Goal: Check status: Check status

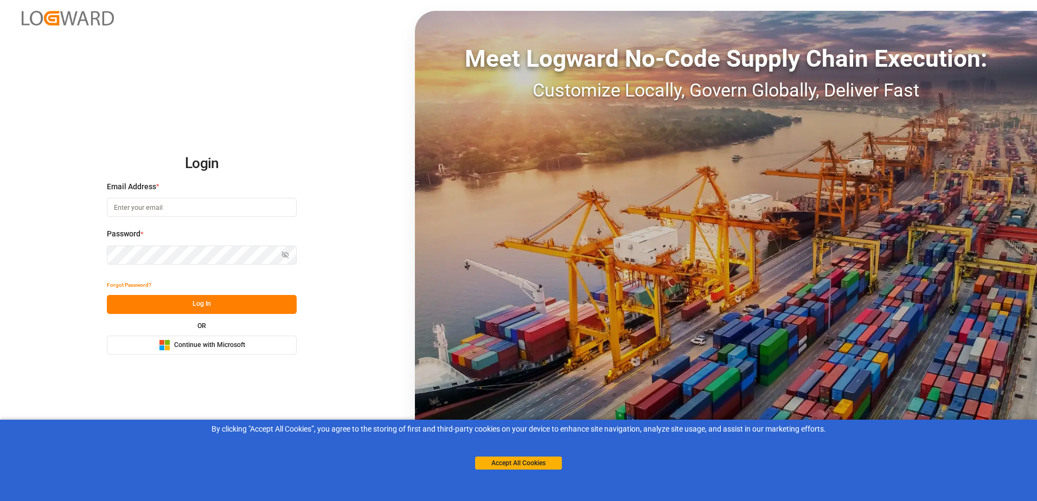
click at [188, 346] on span "Continue with Microsoft" at bounding box center [209, 346] width 71 height 10
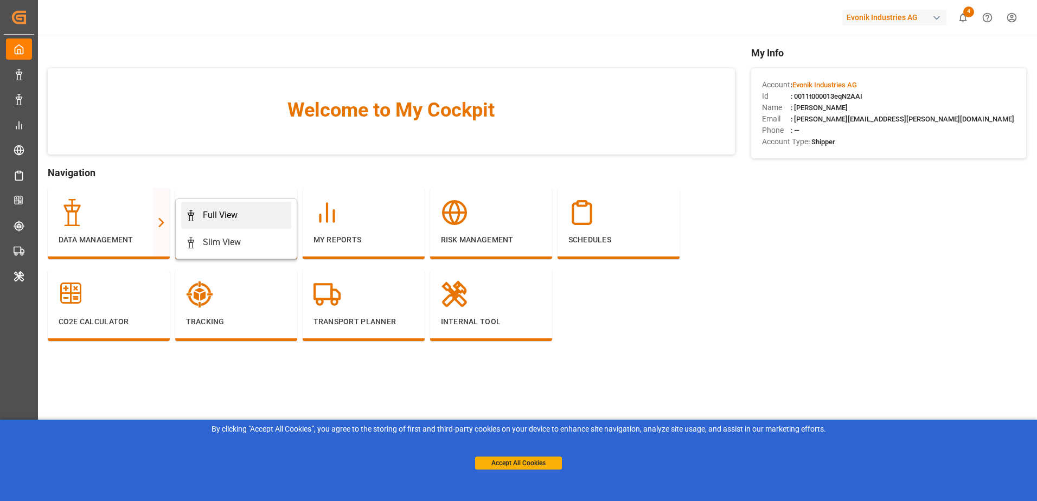
click at [200, 207] on link "Full View" at bounding box center [236, 215] width 110 height 27
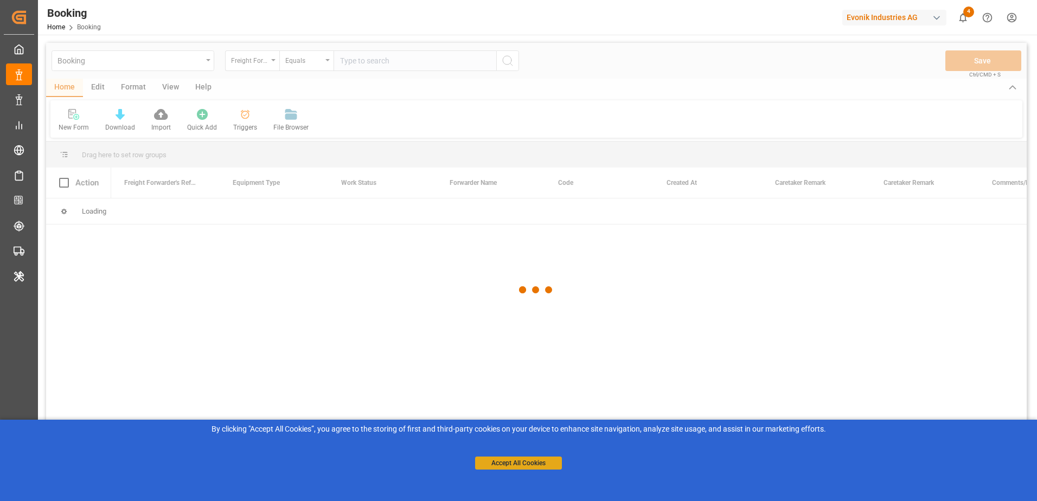
click at [534, 461] on button "Accept All Cookies" at bounding box center [518, 463] width 87 height 13
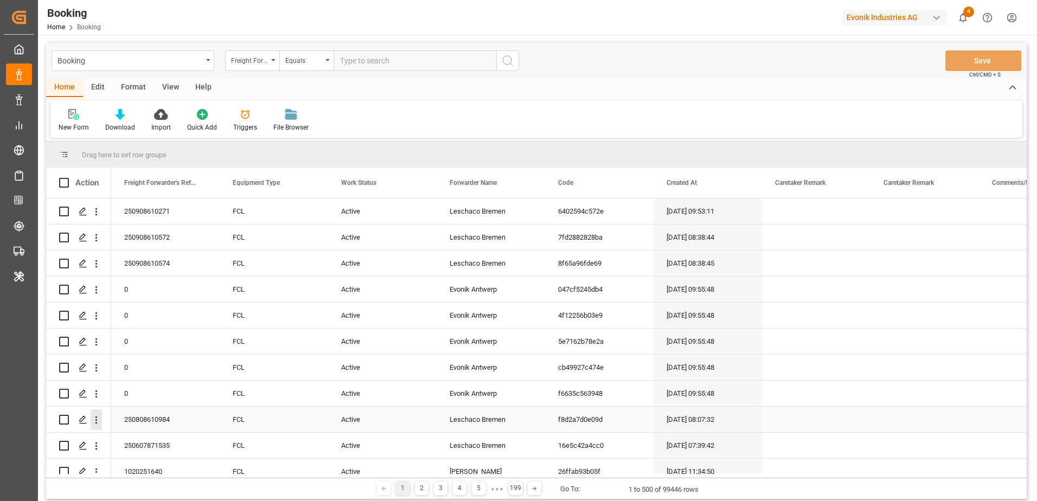
click at [97, 422] on icon "open menu" at bounding box center [96, 419] width 11 height 11
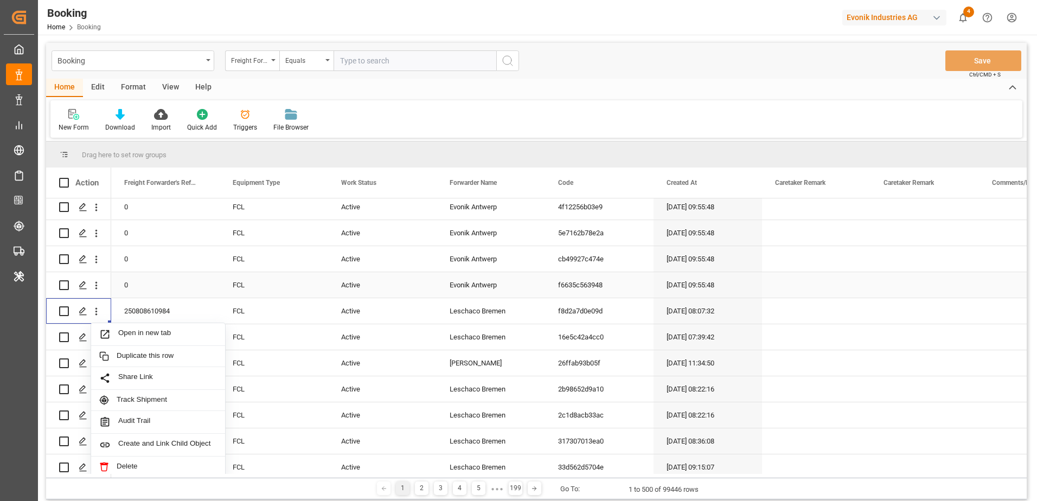
scroll to position [217, 0]
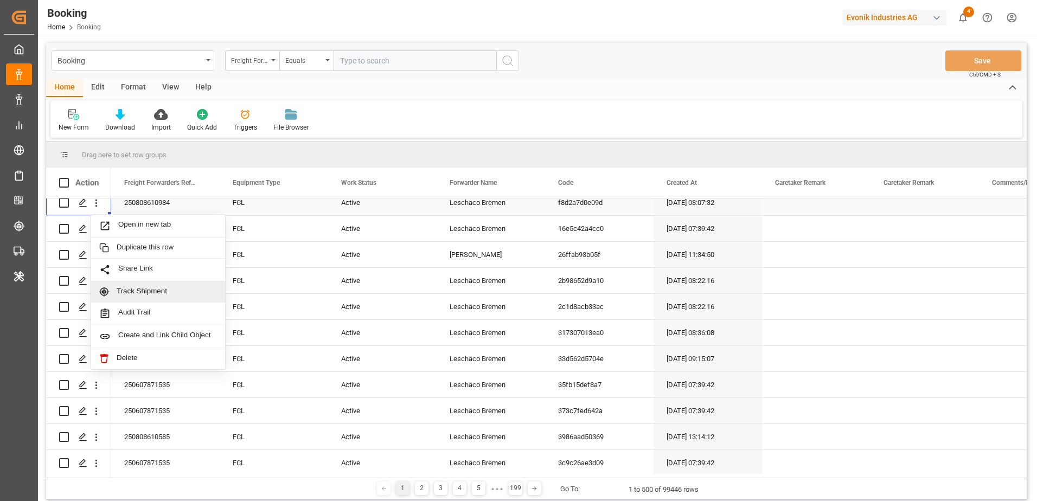
click at [158, 291] on span "Track Shipment" at bounding box center [167, 292] width 100 height 10
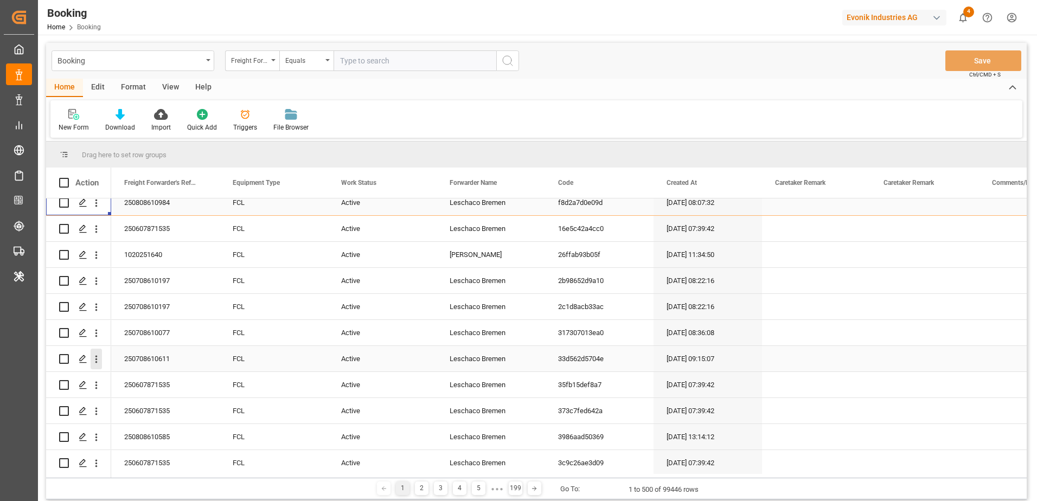
click at [98, 356] on icon "open menu" at bounding box center [96, 359] width 11 height 11
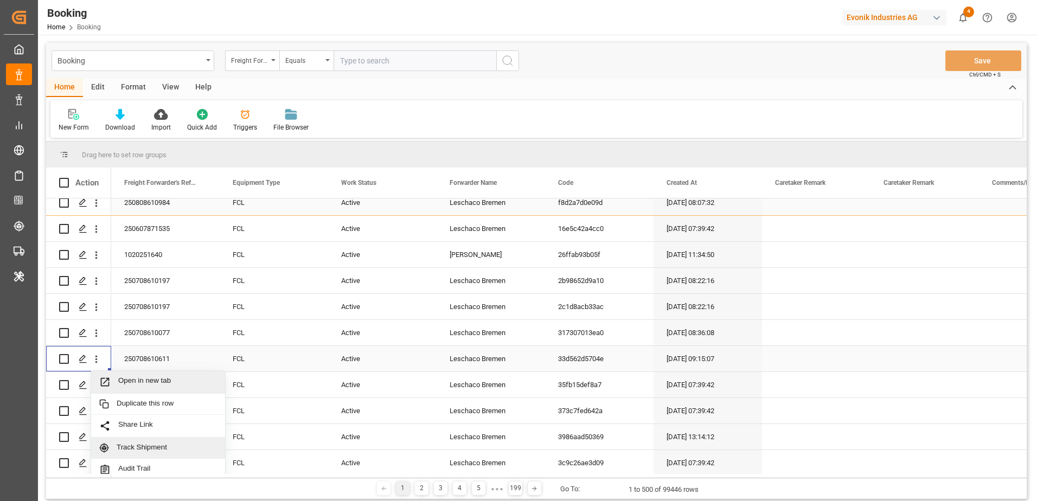
click at [176, 444] on span "Track Shipment" at bounding box center [167, 448] width 100 height 10
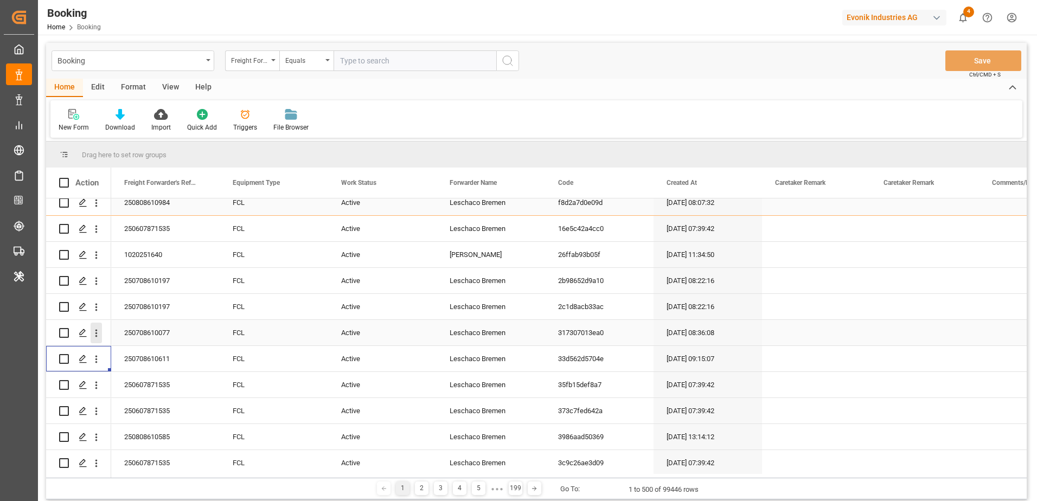
click at [95, 335] on icon "open menu" at bounding box center [96, 333] width 11 height 11
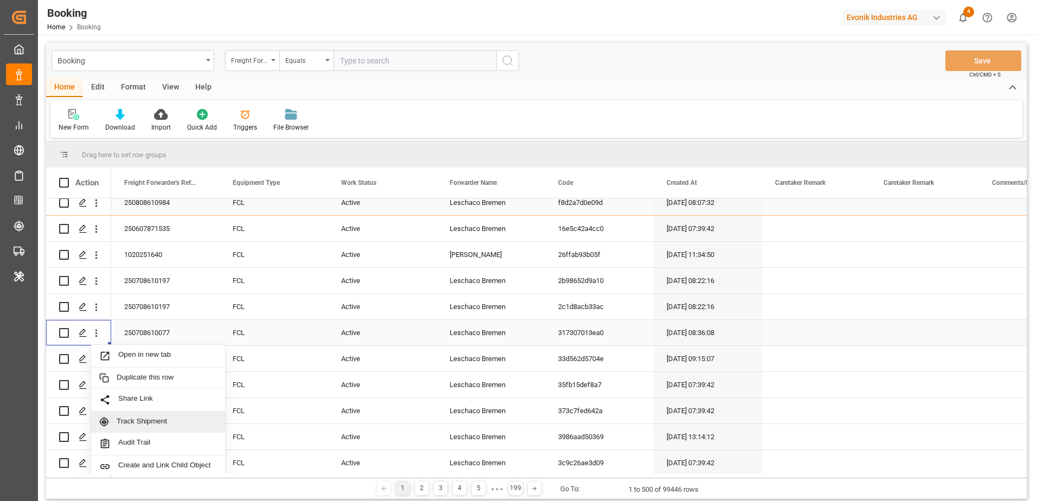
click at [131, 416] on div "Track Shipment" at bounding box center [158, 422] width 134 height 21
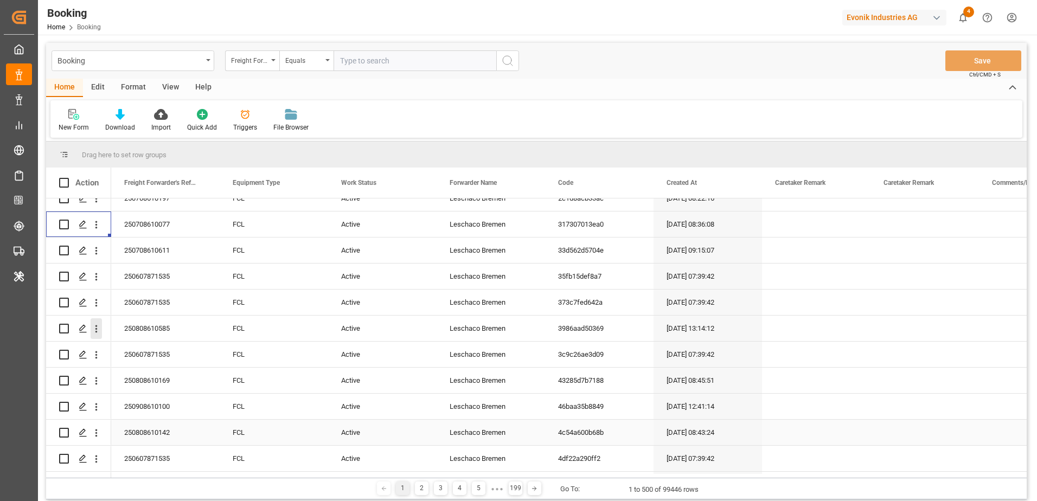
click at [95, 433] on icon "open menu" at bounding box center [96, 432] width 11 height 11
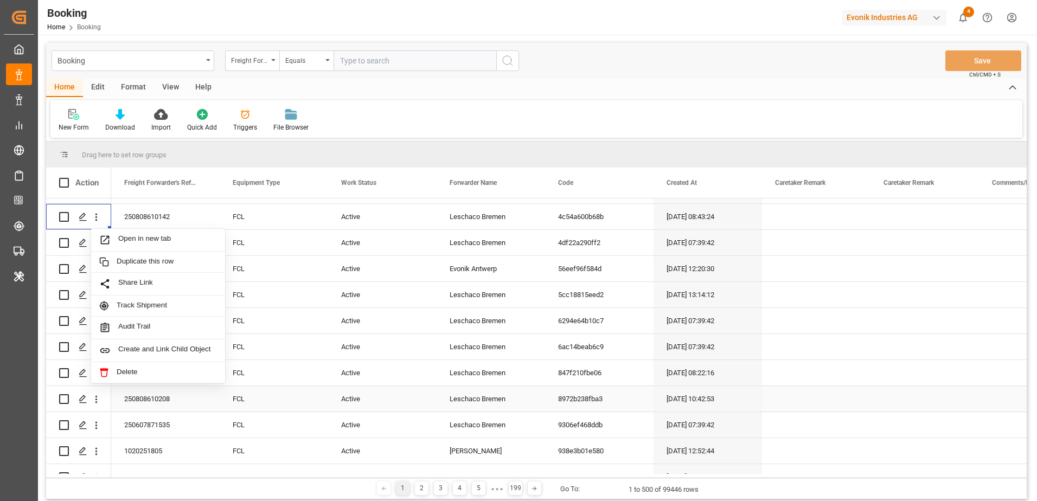
scroll to position [542, 0]
click at [166, 305] on span "Track Shipment" at bounding box center [167, 305] width 100 height 10
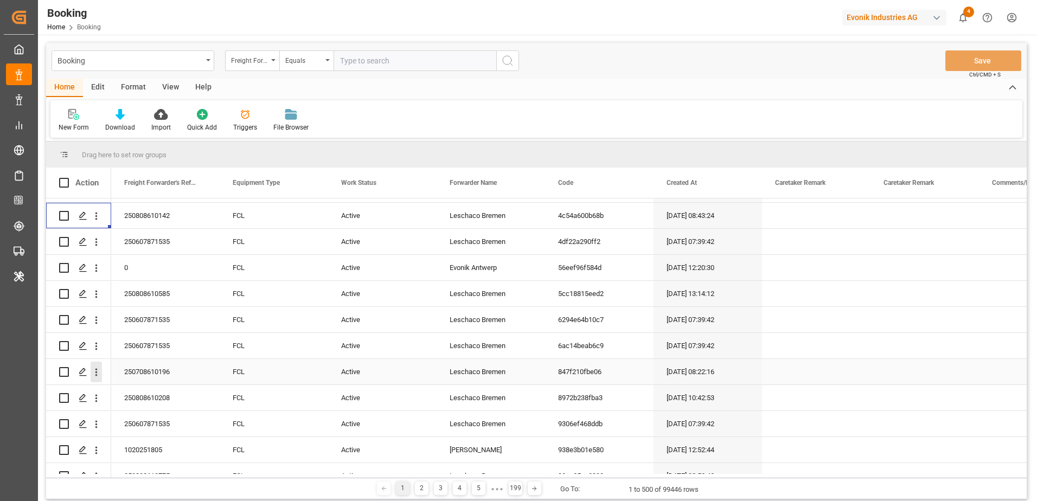
click at [97, 367] on icon "open menu" at bounding box center [96, 372] width 11 height 11
click at [164, 457] on span "Track Shipment" at bounding box center [167, 461] width 100 height 10
